Goal: Find specific page/section: Find specific page/section

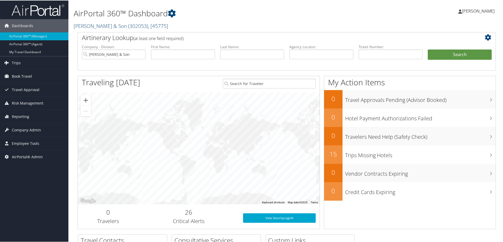
click at [117, 26] on link "CH Guenther & Son ( 302053 ) , [ 45775 ]" at bounding box center [121, 25] width 94 height 7
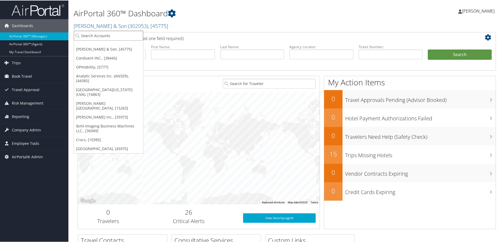
click at [112, 32] on input "search" at bounding box center [108, 35] width 69 height 10
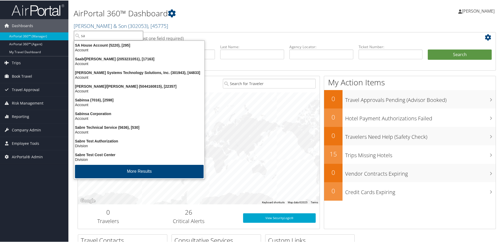
type input "s"
type input "temple"
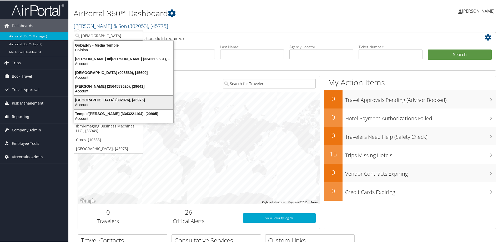
click at [100, 101] on div "Temple University (302076), [45975]" at bounding box center [124, 99] width 106 height 5
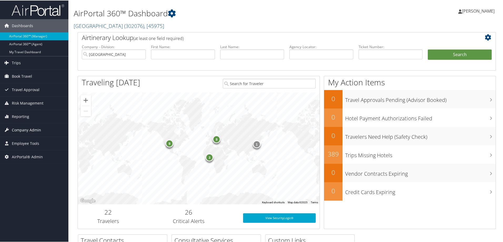
click at [28, 128] on span "Company Admin" at bounding box center [26, 129] width 29 height 13
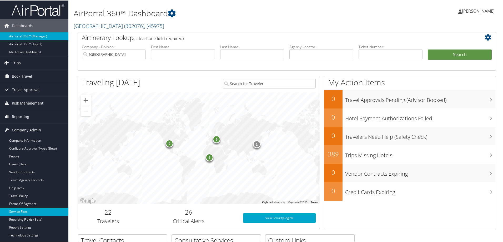
click at [23, 211] on link "Service Fees" at bounding box center [34, 211] width 68 height 8
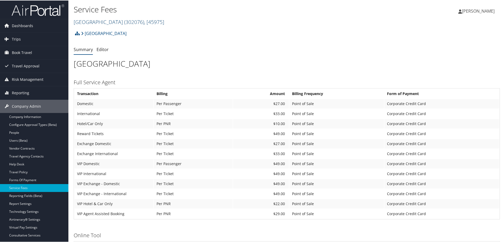
click at [110, 21] on link "[GEOGRAPHIC_DATA] ( 302076 ) , [ 45975 ]" at bounding box center [119, 21] width 91 height 7
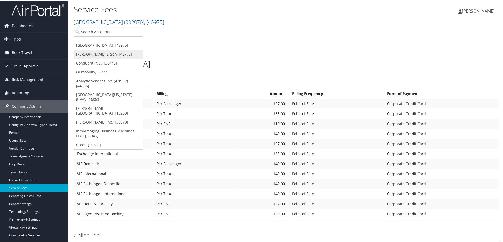
click at [103, 53] on link "[PERSON_NAME] & Son, [45775]" at bounding box center [108, 53] width 69 height 9
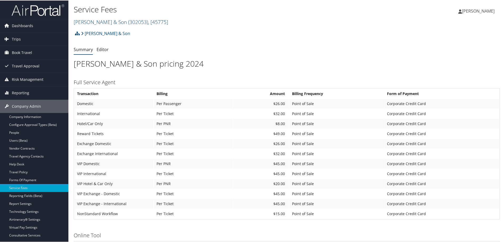
click at [83, 20] on link "CH Guenther & Son ( 302053 ) , [ 45775 ]" at bounding box center [121, 21] width 94 height 7
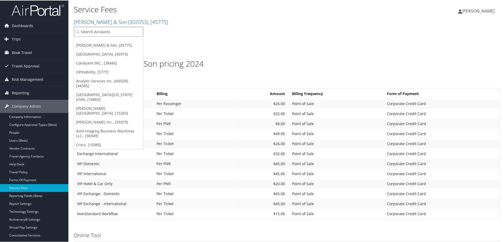
click at [89, 32] on input "search" at bounding box center [108, 31] width 69 height 10
type input "temple"
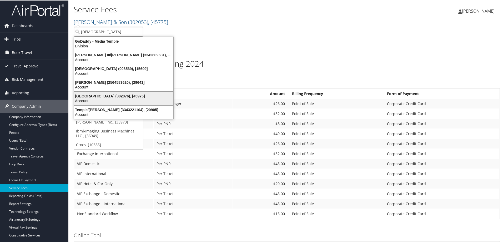
click at [94, 92] on div "Temple University (302076), [45975] Account" at bounding box center [124, 98] width 98 height 12
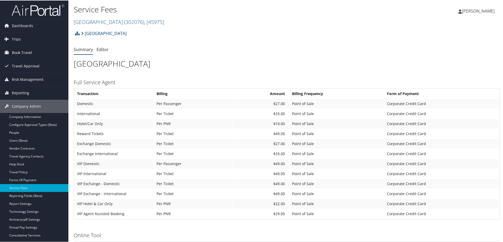
click at [100, 33] on link "[GEOGRAPHIC_DATA]" at bounding box center [104, 33] width 46 height 11
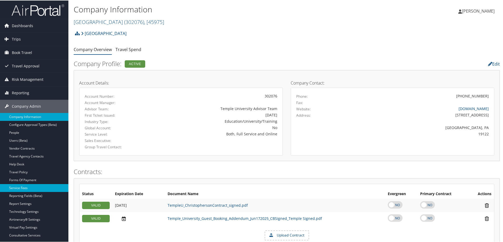
click at [31, 184] on link "Service Fees" at bounding box center [34, 187] width 68 height 8
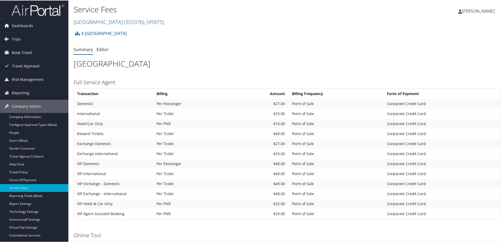
click at [144, 25] on span ", [ 45975 ]" at bounding box center [154, 21] width 20 height 7
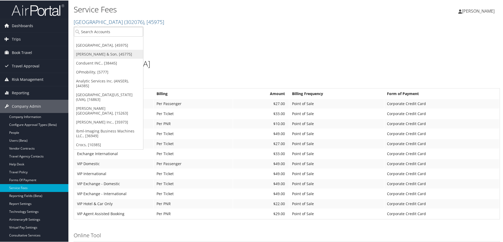
click at [90, 54] on link "[PERSON_NAME] & Son, [45775]" at bounding box center [108, 53] width 69 height 9
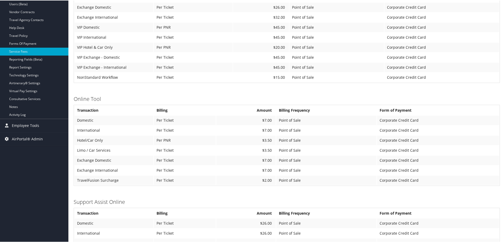
scroll to position [61, 0]
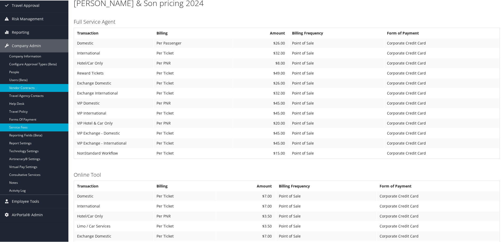
click at [36, 90] on link "Vendor Contracts" at bounding box center [34, 87] width 68 height 8
